Goal: Information Seeking & Learning: Understand process/instructions

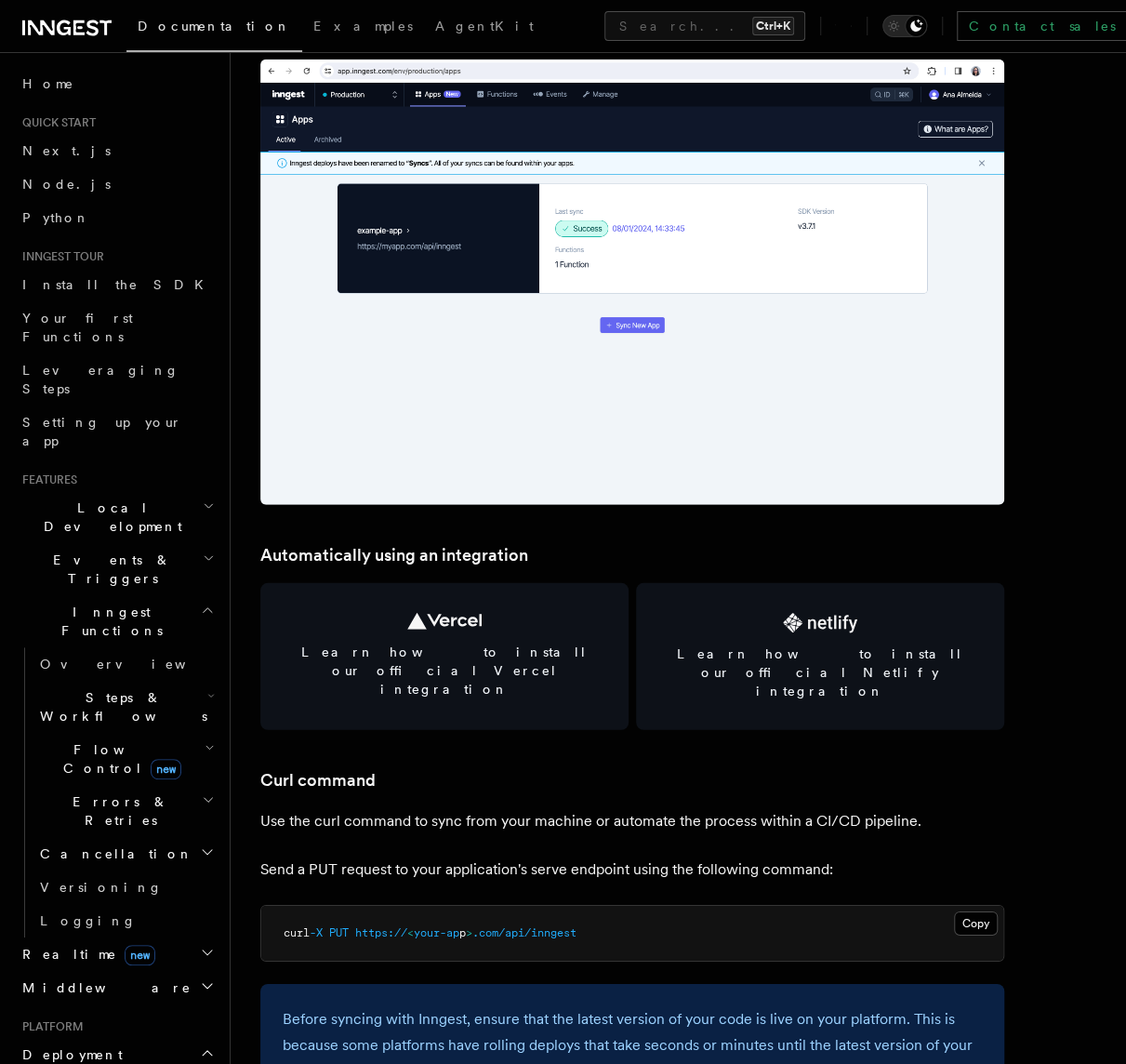
scroll to position [2019, 0]
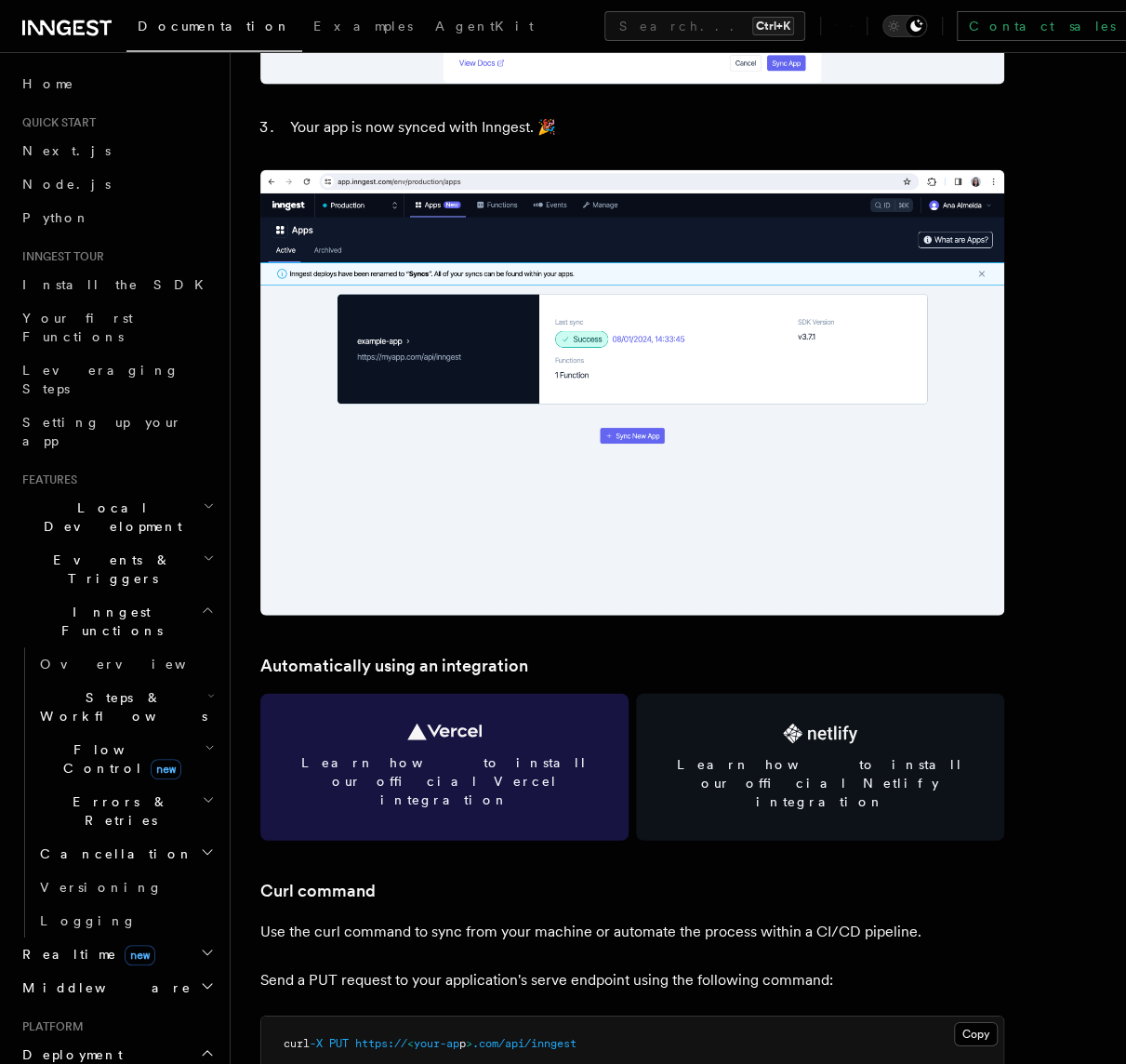
click at [494, 722] on link "Learn how to install our official Vercel integration" at bounding box center [445, 767] width 368 height 147
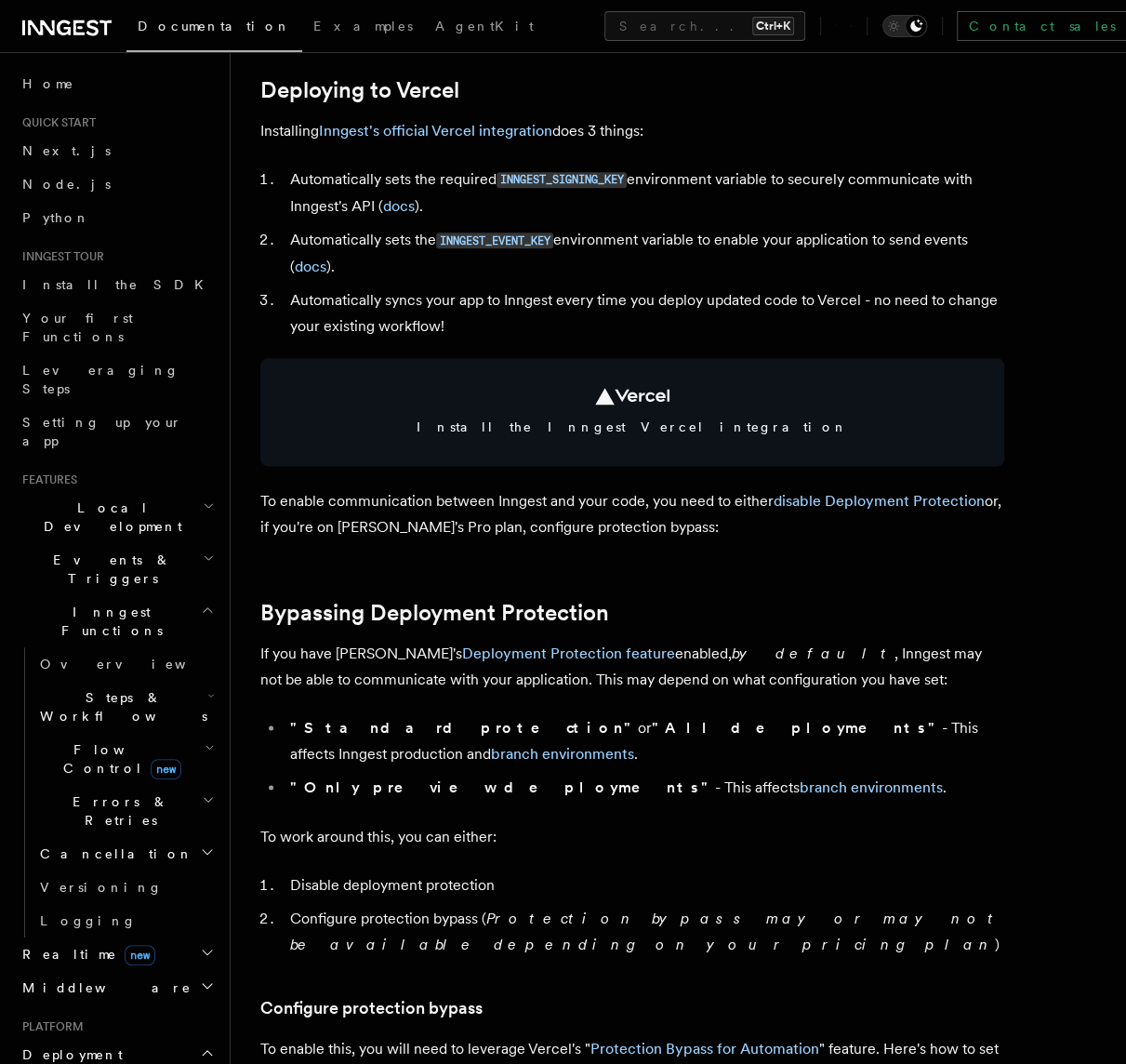
scroll to position [819, 0]
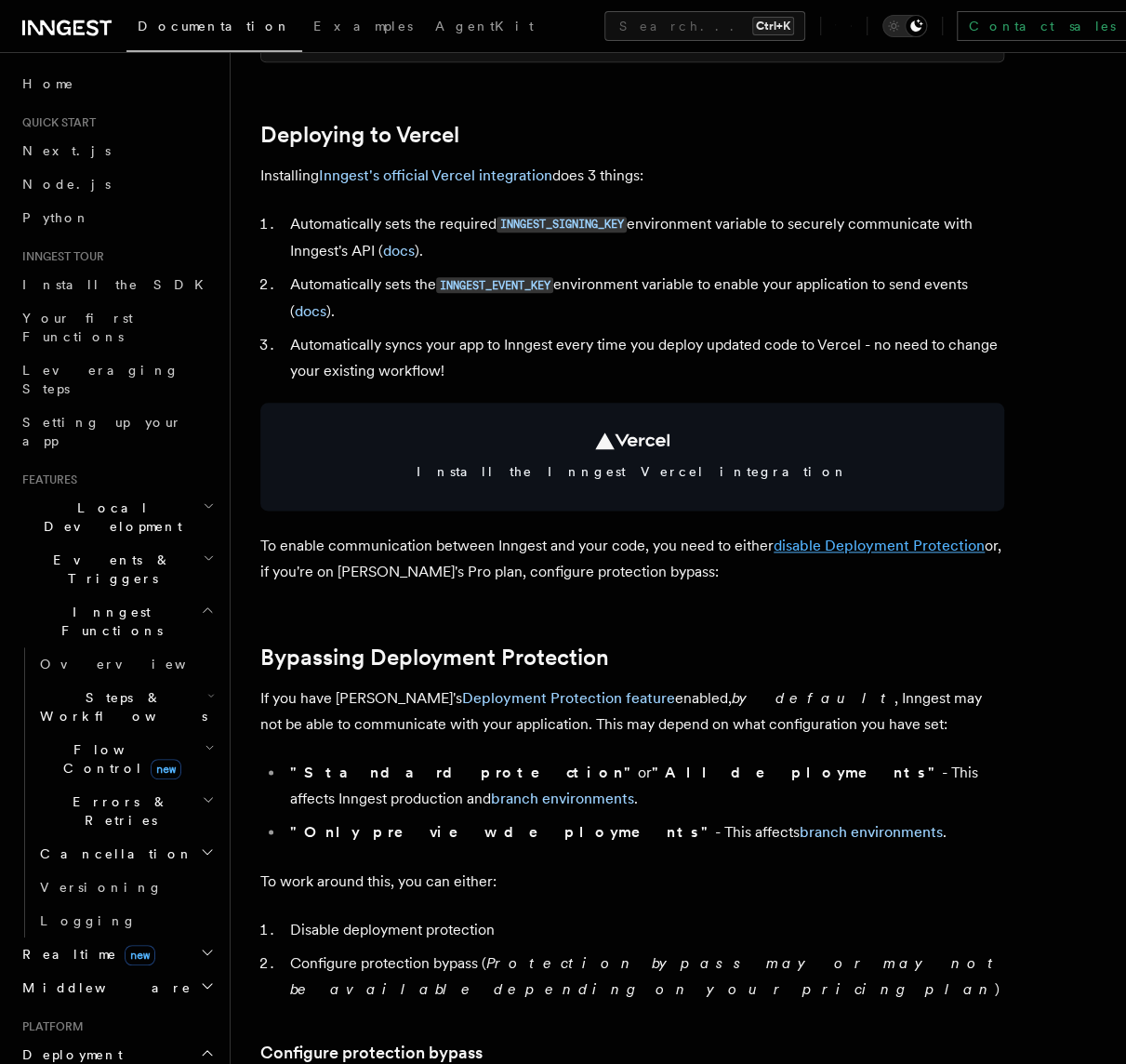
click at [856, 547] on link "disable Deployment Protection" at bounding box center [879, 545] width 211 height 18
